Goal: Share content: Share content

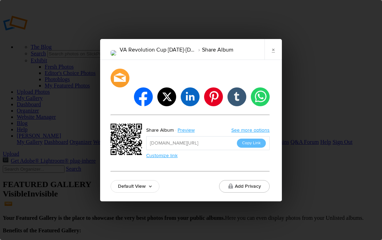
click at [274, 56] on link "×" at bounding box center [272, 49] width 17 height 21
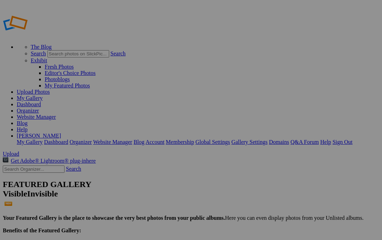
scroll to position [8, 0]
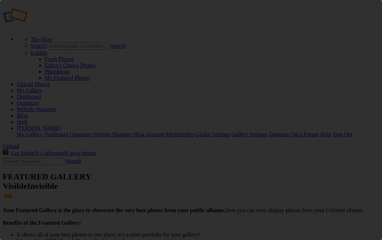
scroll to position [0, 0]
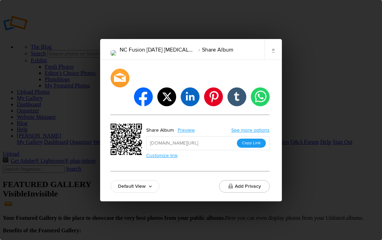
click at [250, 139] on button "Copy Link" at bounding box center [251, 143] width 29 height 9
click at [282, 60] on div "NC Fusion Labor Day Shootout Aug. 29-31 2025 Share Album × facebook twitter lin…" at bounding box center [191, 120] width 382 height 240
click at [278, 60] on link "×" at bounding box center [272, 49] width 17 height 21
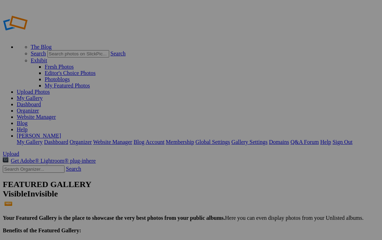
click at [31, 166] on input "text" at bounding box center [34, 169] width 62 height 7
type input "manalapan"
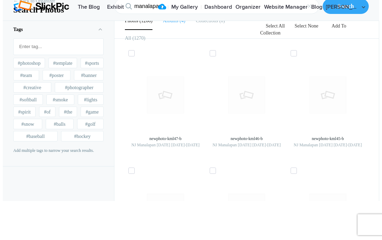
click at [174, 23] on b "Albums" at bounding box center [170, 20] width 15 height 5
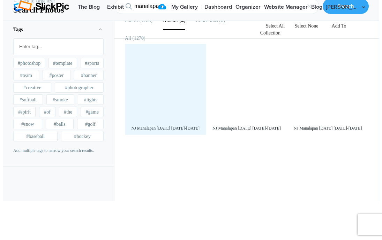
click at [167, 122] on div at bounding box center [165, 84] width 74 height 74
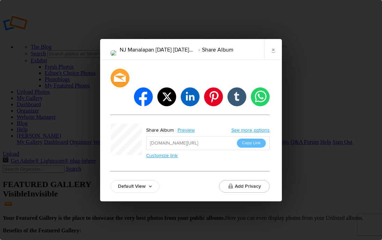
click at [259, 139] on button "Copy Link" at bounding box center [251, 143] width 29 height 9
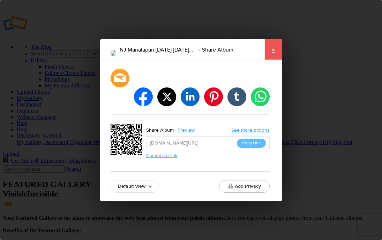
click at [270, 59] on link "×" at bounding box center [272, 49] width 17 height 21
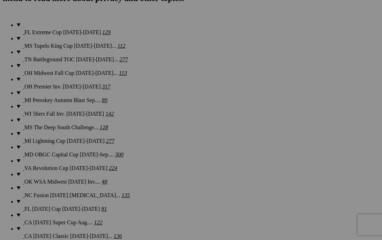
scroll to position [582, 0]
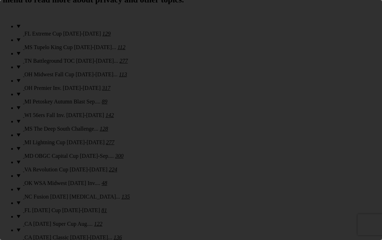
scroll to position [0, 0]
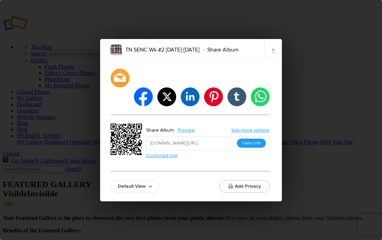
click at [246, 139] on button "Copy Link" at bounding box center [251, 143] width 29 height 9
click at [270, 60] on link "×" at bounding box center [272, 49] width 17 height 21
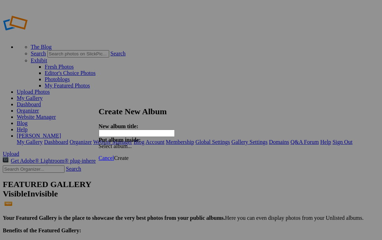
paste input "IA Rush Fall Cup [DATE]-[DATE]"
type input "IA Rush Fall Cup [DATE]-[DATE]"
click at [129, 155] on span "Create" at bounding box center [121, 158] width 15 height 6
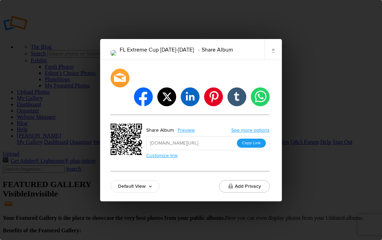
click at [254, 139] on button "Copy Link" at bounding box center [251, 143] width 29 height 9
click at [272, 58] on link "×" at bounding box center [272, 49] width 17 height 21
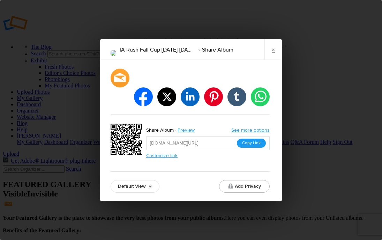
click at [244, 139] on button "Copy Link" at bounding box center [251, 143] width 29 height 9
click at [273, 59] on link "×" at bounding box center [272, 49] width 17 height 21
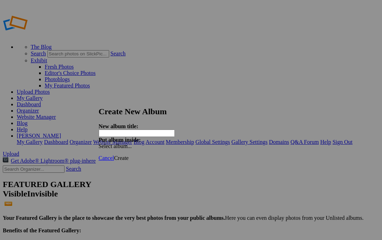
paste input "IL Pumpkin Classic [DATE]-[DATE]"
type input "IL Pumpkin Classic [DATE]-[DATE]"
click at [129, 155] on span "Create" at bounding box center [121, 158] width 15 height 6
